Goal: Transaction & Acquisition: Purchase product/service

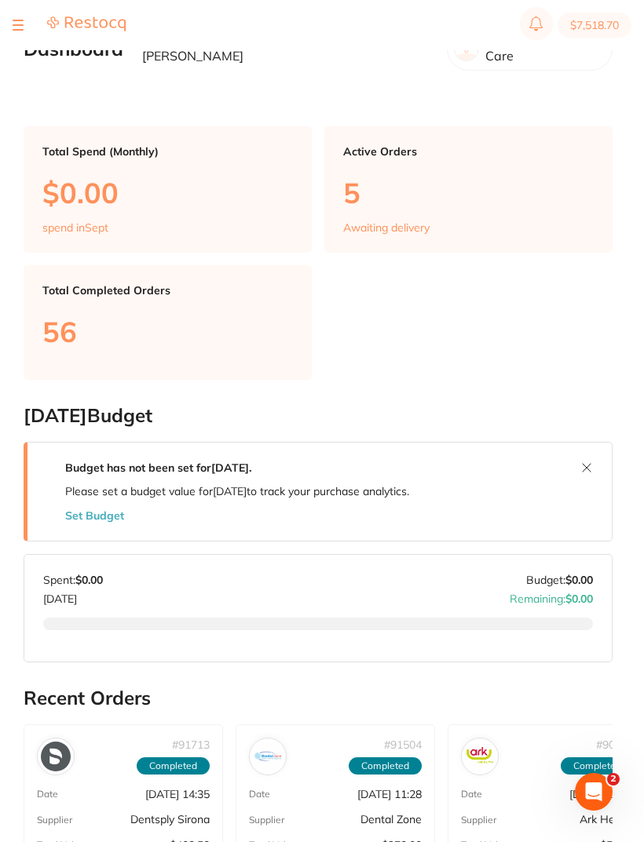
click at [23, 25] on button at bounding box center [18, 25] width 11 height 2
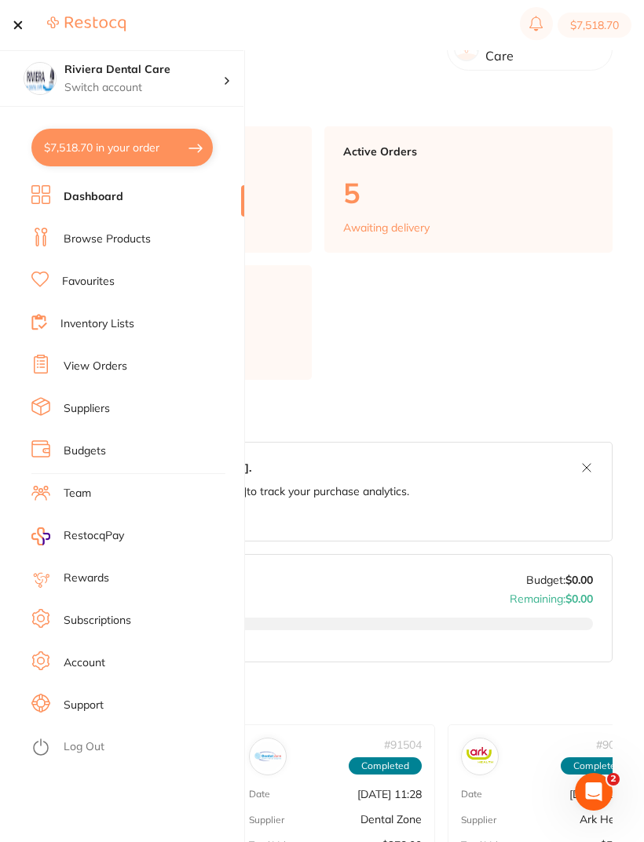
click at [117, 236] on link "Browse Products" at bounding box center [107, 240] width 87 height 16
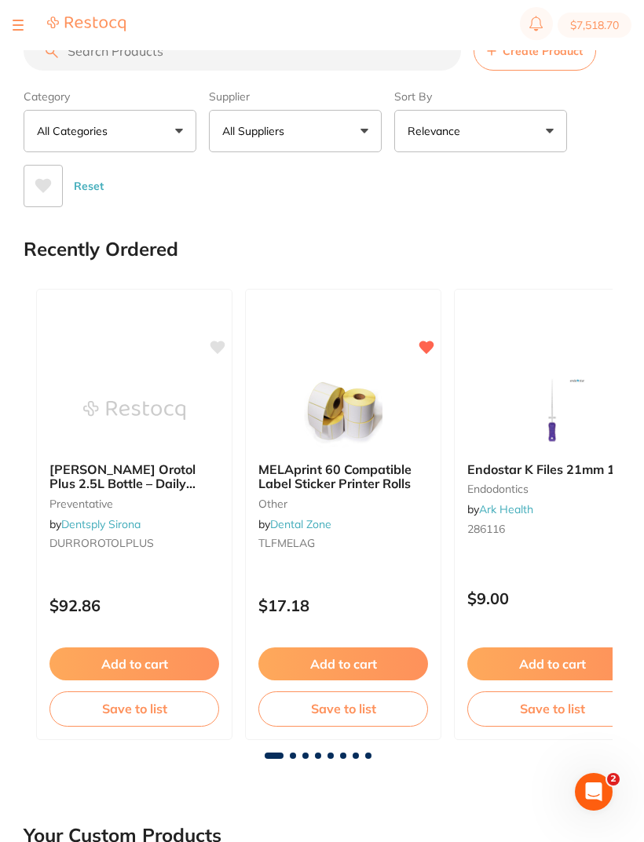
click at [27, 19] on div at bounding box center [69, 25] width 113 height 19
click at [13, 24] on button at bounding box center [18, 25] width 11 height 2
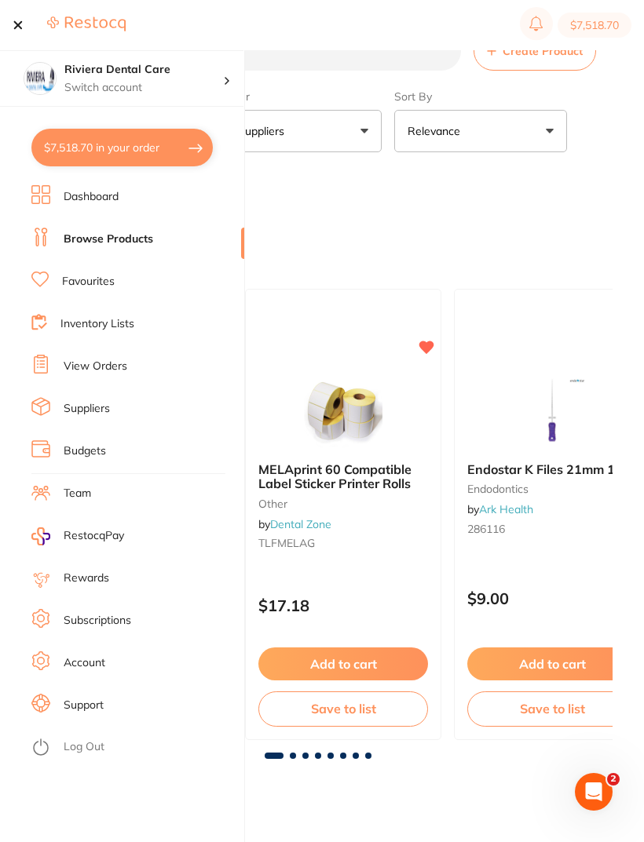
click at [87, 279] on link "Favourites" at bounding box center [88, 282] width 53 height 16
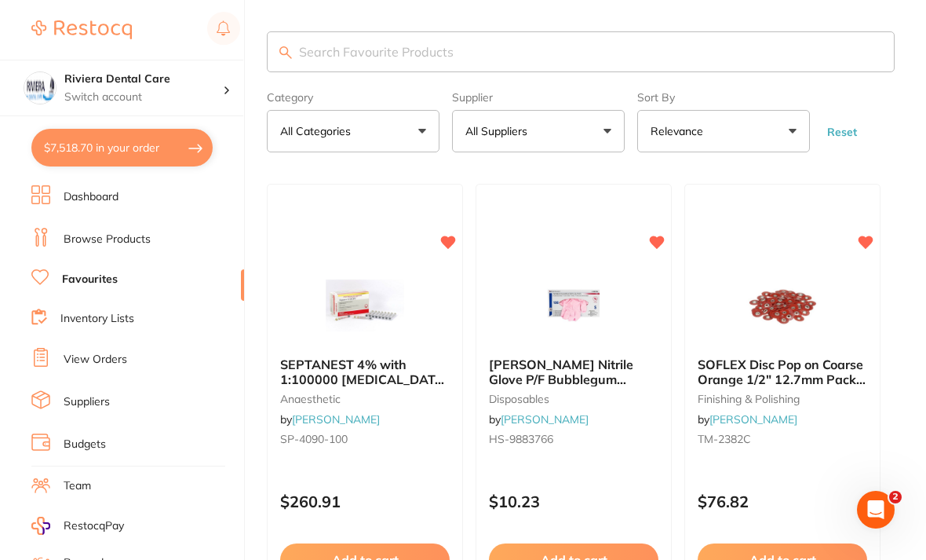
click at [320, 50] on input "search" at bounding box center [581, 51] width 628 height 41
type input "Endo"
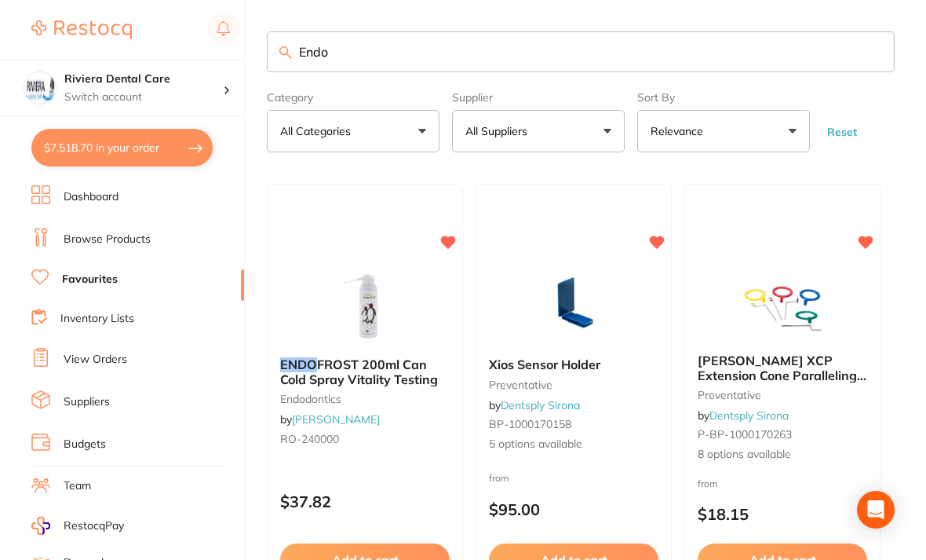
click at [412, 316] on img at bounding box center [365, 305] width 102 height 79
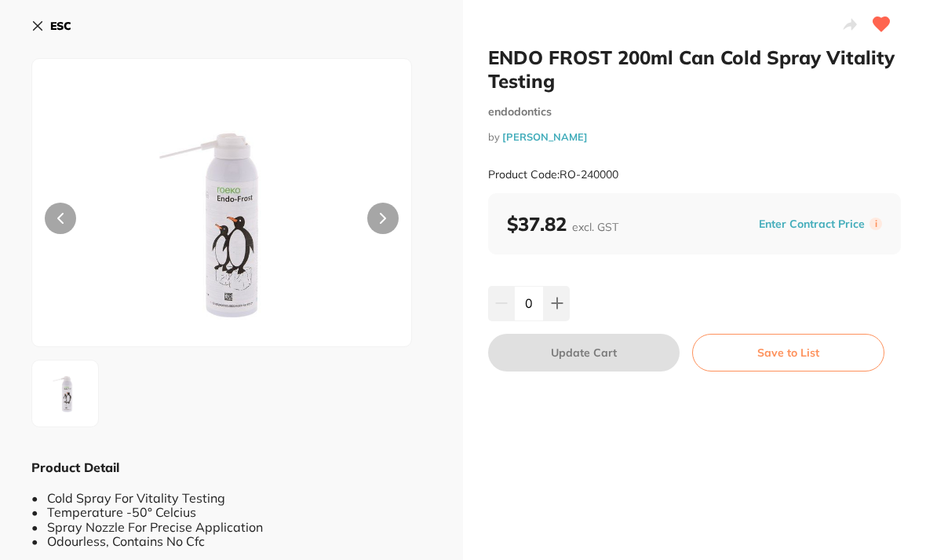
click at [562, 299] on icon at bounding box center [557, 303] width 13 height 13
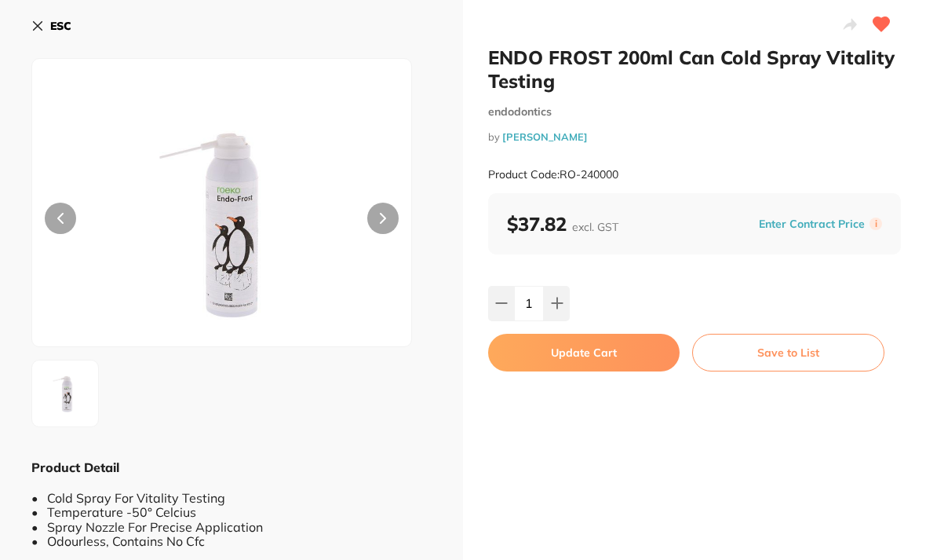
click at [559, 290] on button at bounding box center [557, 303] width 26 height 35
type input "3"
click at [586, 346] on button "Update Cart" at bounding box center [584, 353] width 192 height 38
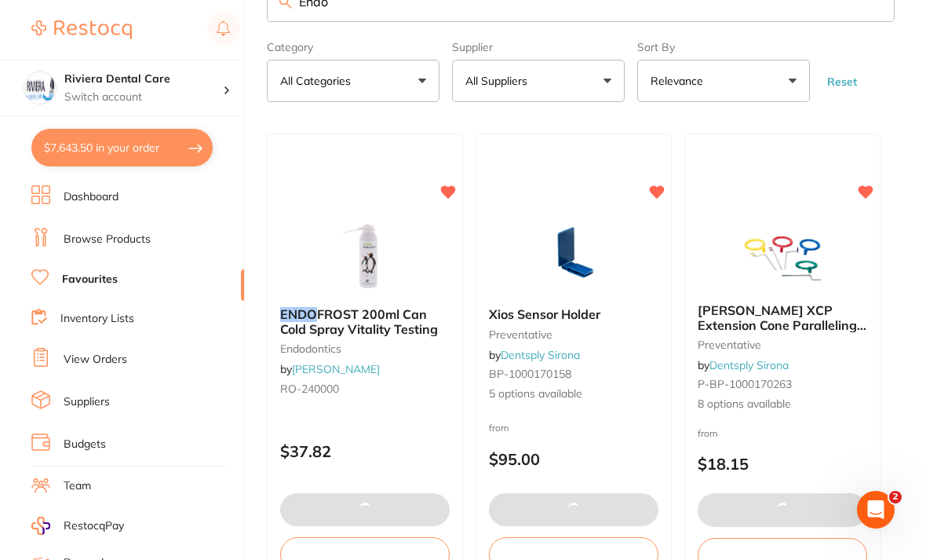
click at [126, 140] on button "$7,643.50 in your order" at bounding box center [121, 148] width 181 height 38
checkbox input "true"
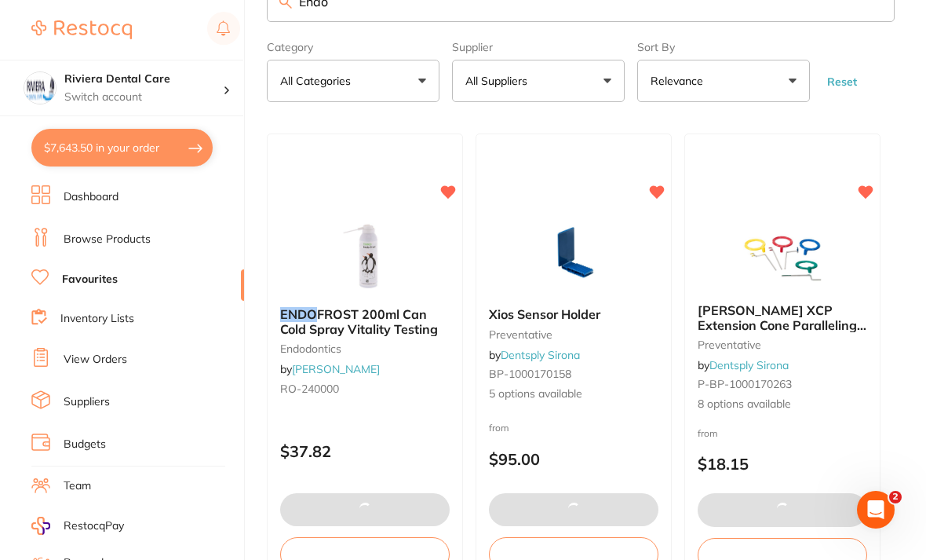
checkbox input "true"
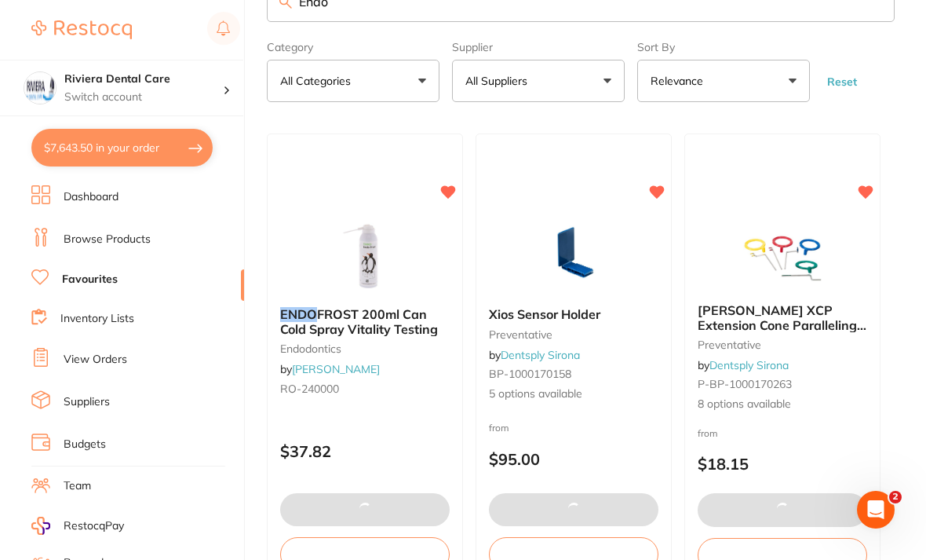
checkbox input "true"
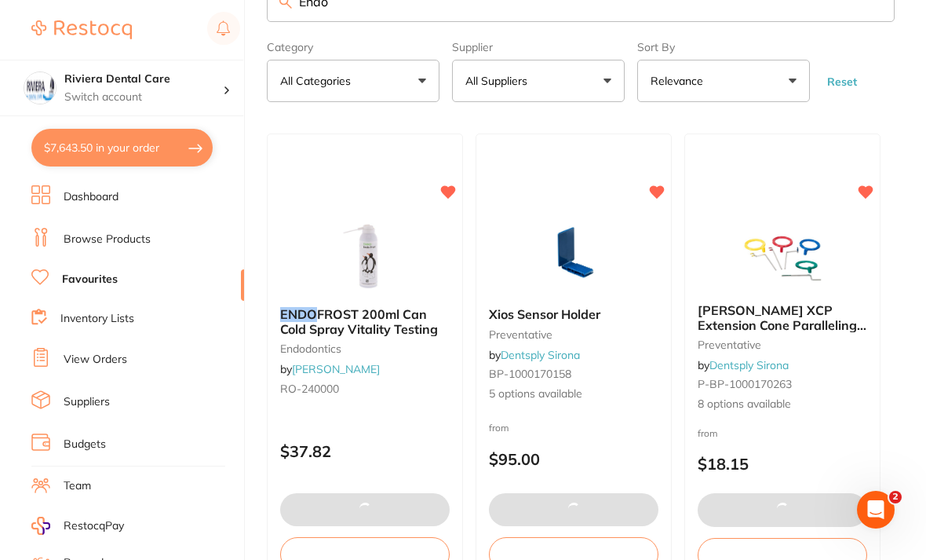
checkbox input "true"
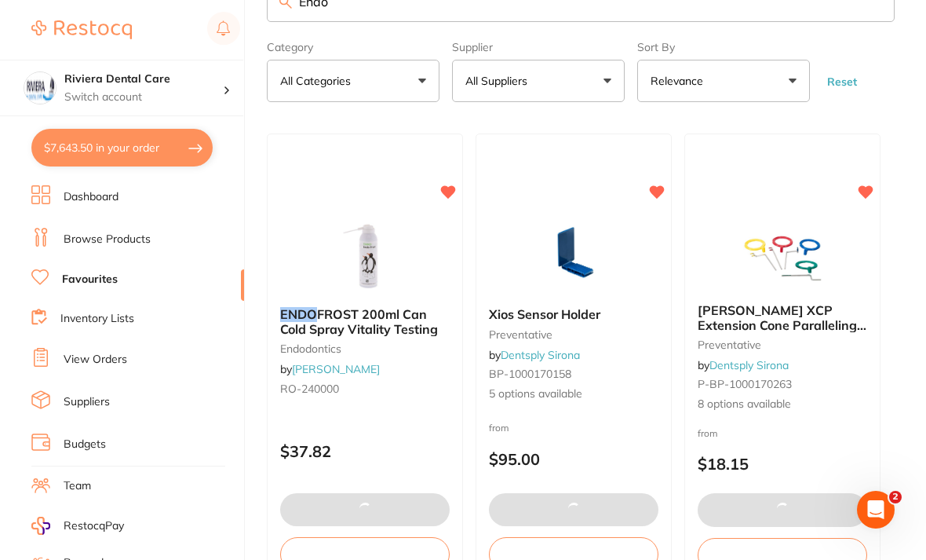
checkbox input "true"
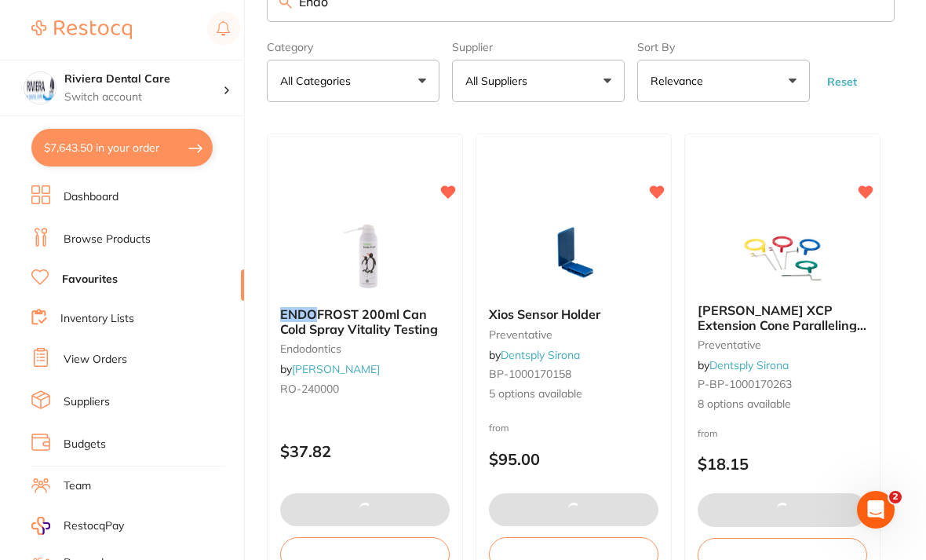
checkbox input "true"
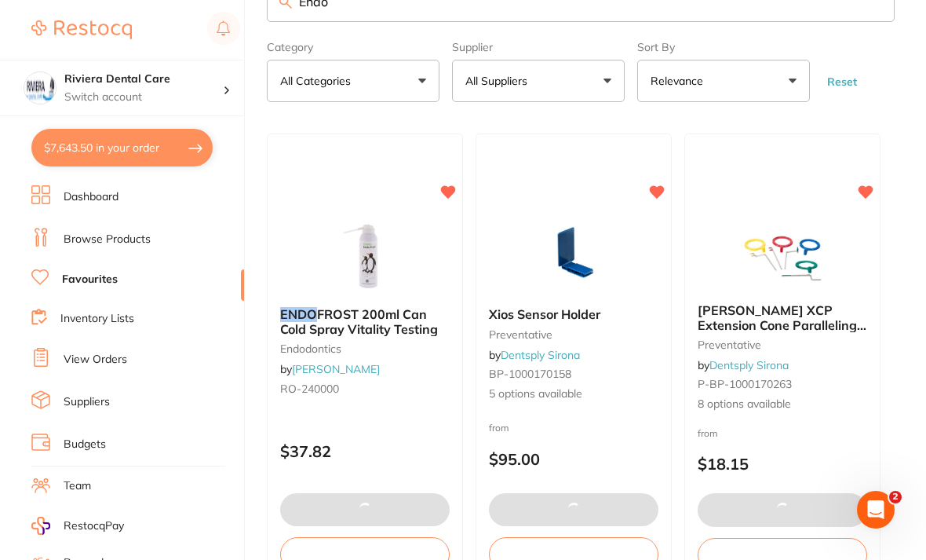
checkbox input "true"
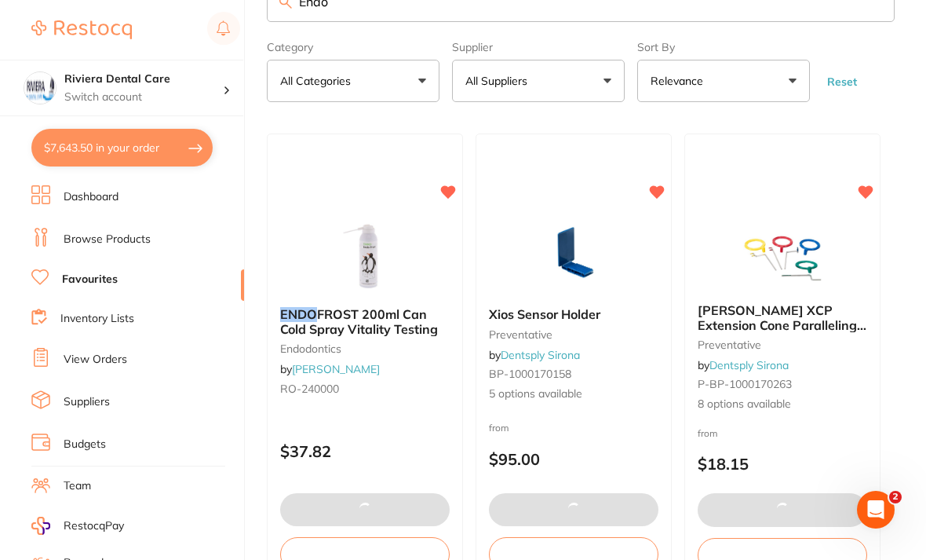
checkbox input "true"
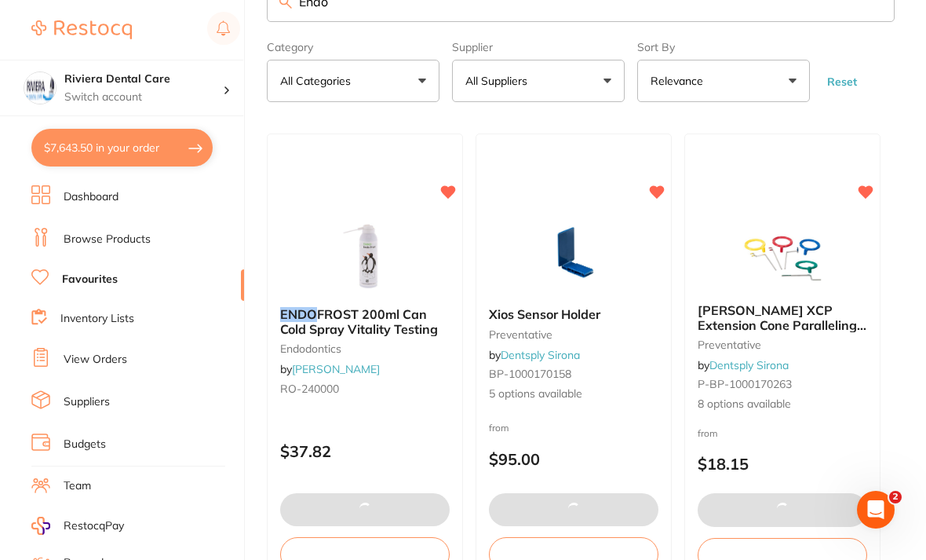
checkbox input "true"
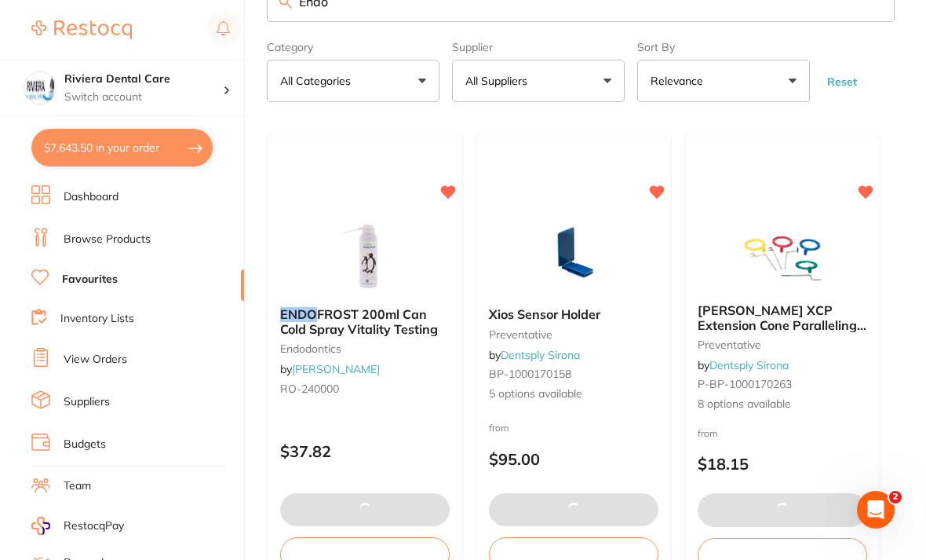
checkbox input "true"
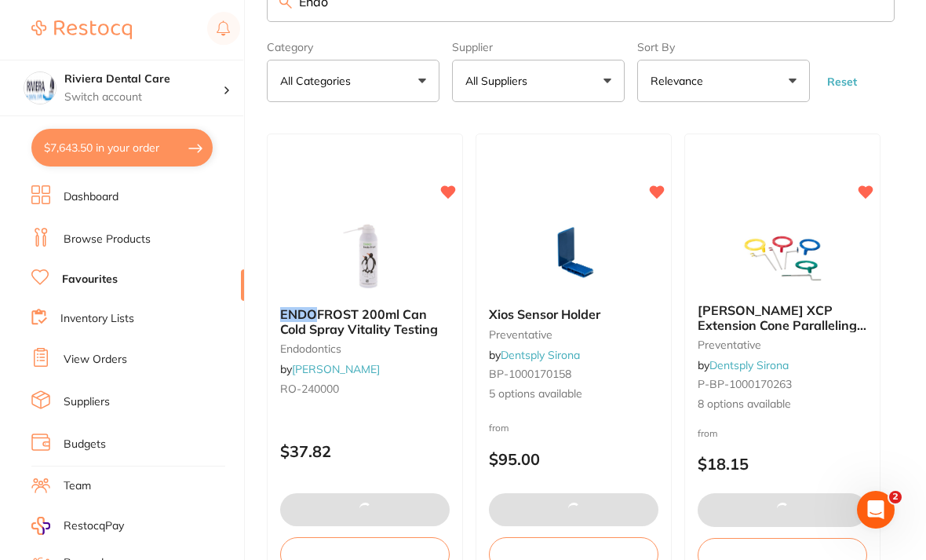
checkbox input "true"
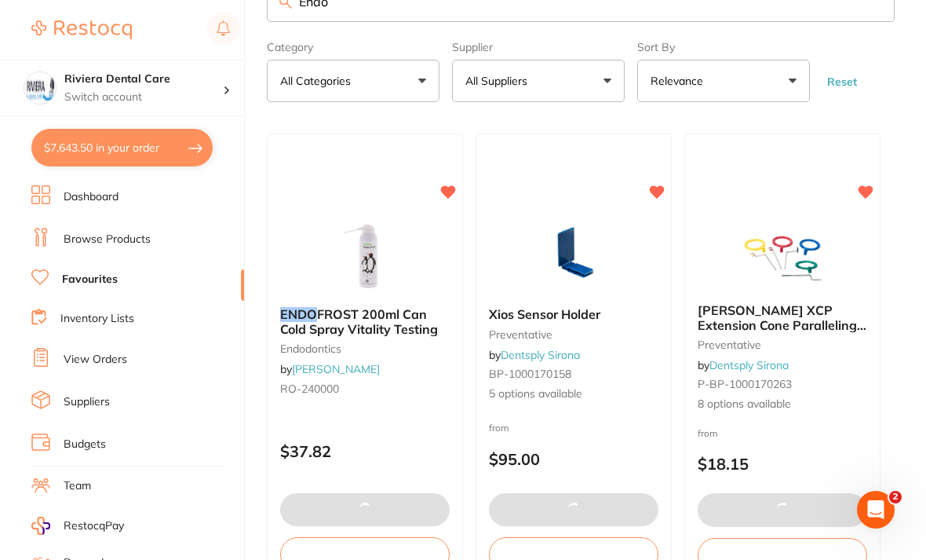
checkbox input "true"
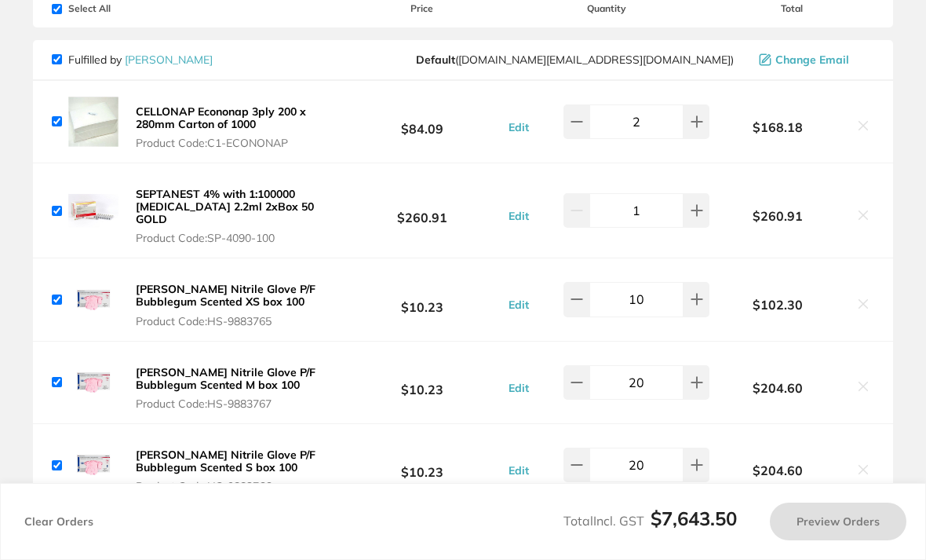
checkbox input "true"
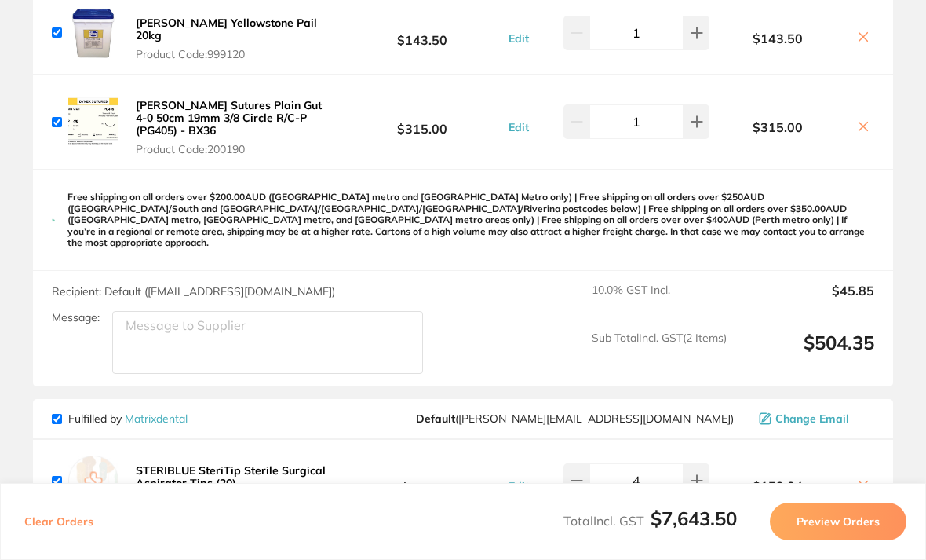
scroll to position [3378, 0]
